Goal: Check status: Check status

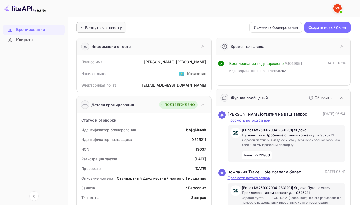
click at [93, 26] on ya-tr-span "Вернуться к поиску" at bounding box center [103, 27] width 37 height 4
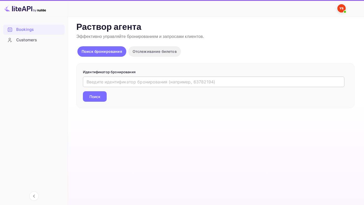
click at [100, 83] on input "text" at bounding box center [214, 82] width 262 height 10
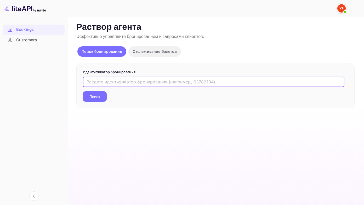
paste input "9594186"
type input "9594186"
click at [83, 91] on button "Поиск" at bounding box center [95, 96] width 24 height 10
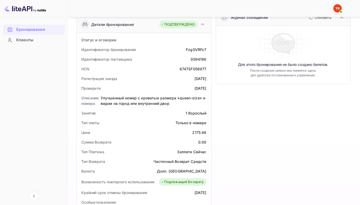
scroll to position [79, 0]
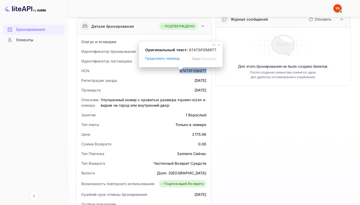
drag, startPoint x: 180, startPoint y: 71, endPoint x: 207, endPoint y: 70, distance: 27.2
click at [207, 70] on div "HCN 6747SF058977" at bounding box center [144, 71] width 131 height 10
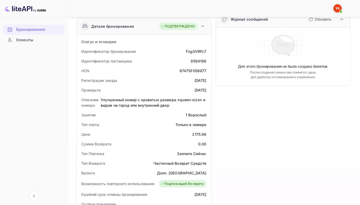
click at [165, 82] on div "Регистрация заезда [DATE]" at bounding box center [144, 81] width 131 height 10
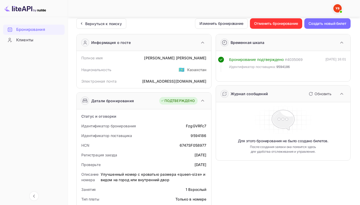
scroll to position [0, 0]
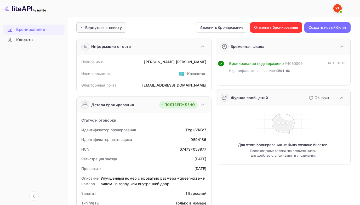
click at [87, 24] on div "Вернуться к поиску" at bounding box center [101, 27] width 50 height 10
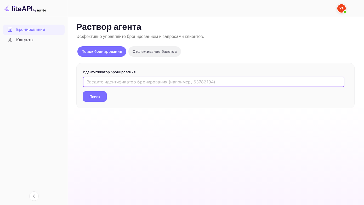
click at [88, 80] on input "text" at bounding box center [214, 82] width 262 height 10
paste input "9594186"
type input "9594186"
click at [83, 91] on button "Поиск" at bounding box center [95, 96] width 24 height 10
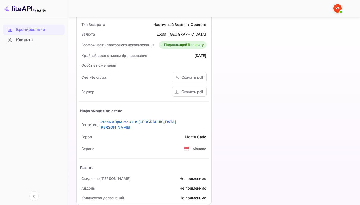
scroll to position [222, 0]
